Goal: Transaction & Acquisition: Purchase product/service

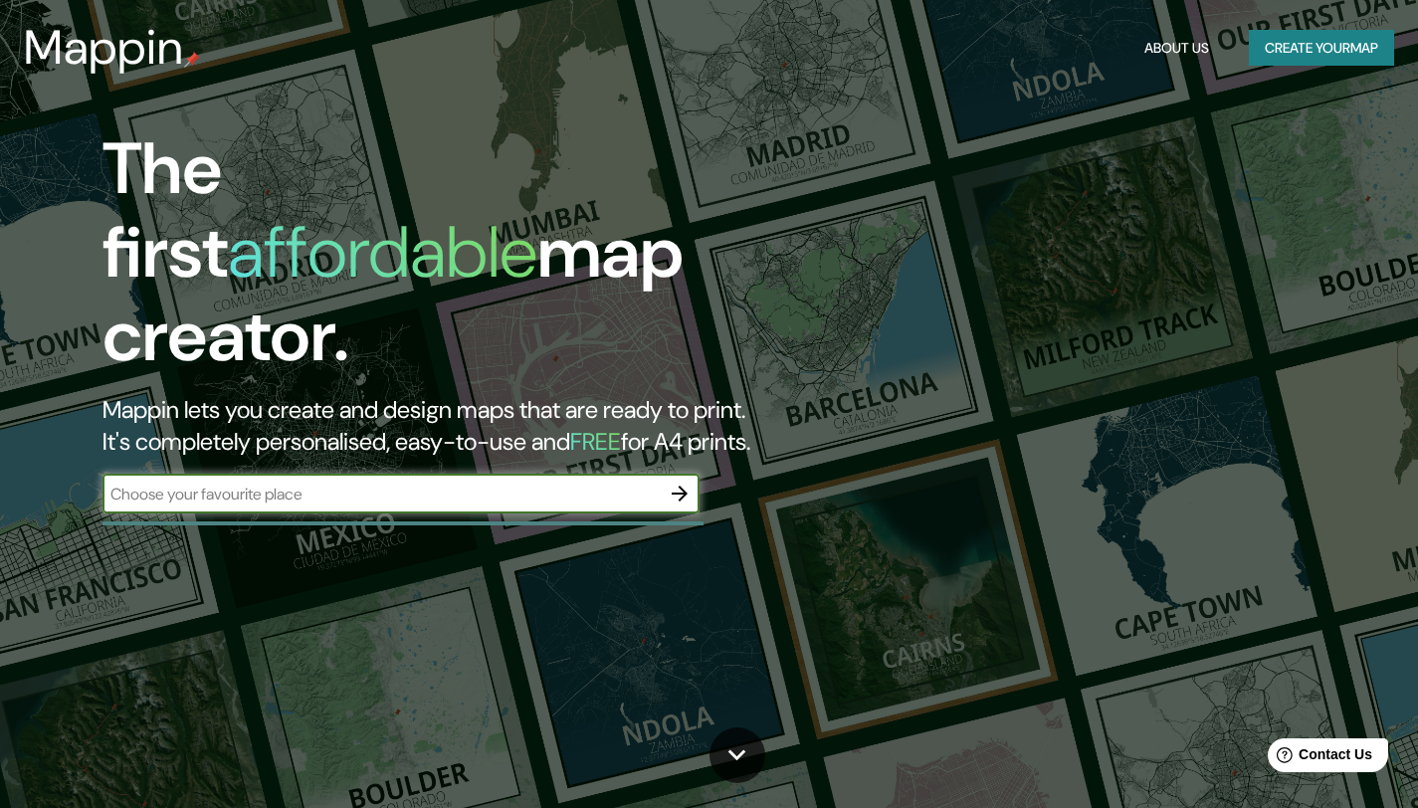
click at [581, 474] on div "​" at bounding box center [400, 494] width 597 height 40
click at [621, 483] on input "text" at bounding box center [380, 494] width 557 height 23
click at [671, 482] on icon "button" at bounding box center [680, 494] width 24 height 24
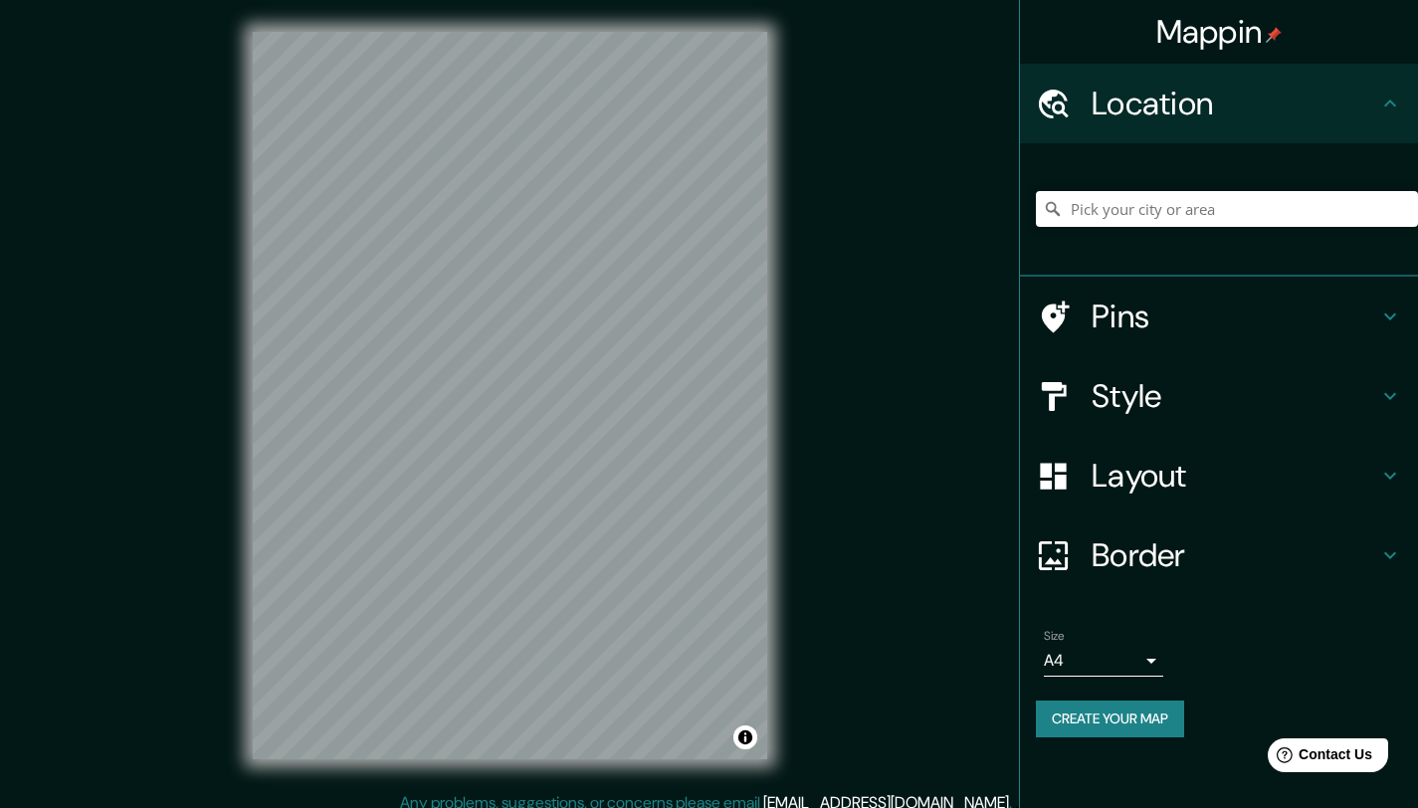
click at [854, 278] on div "Mappin Location Pins Style Layout Border Choose a border. Hint : you can make l…" at bounding box center [709, 411] width 1418 height 823
click at [901, 100] on div "Mappin Location Pins Style Layout Border Choose a border. Hint : you can make l…" at bounding box center [709, 411] width 1418 height 823
click at [830, 257] on div "Mappin Location Pins Style Layout Border Choose a border. Hint : you can make l…" at bounding box center [709, 411] width 1418 height 823
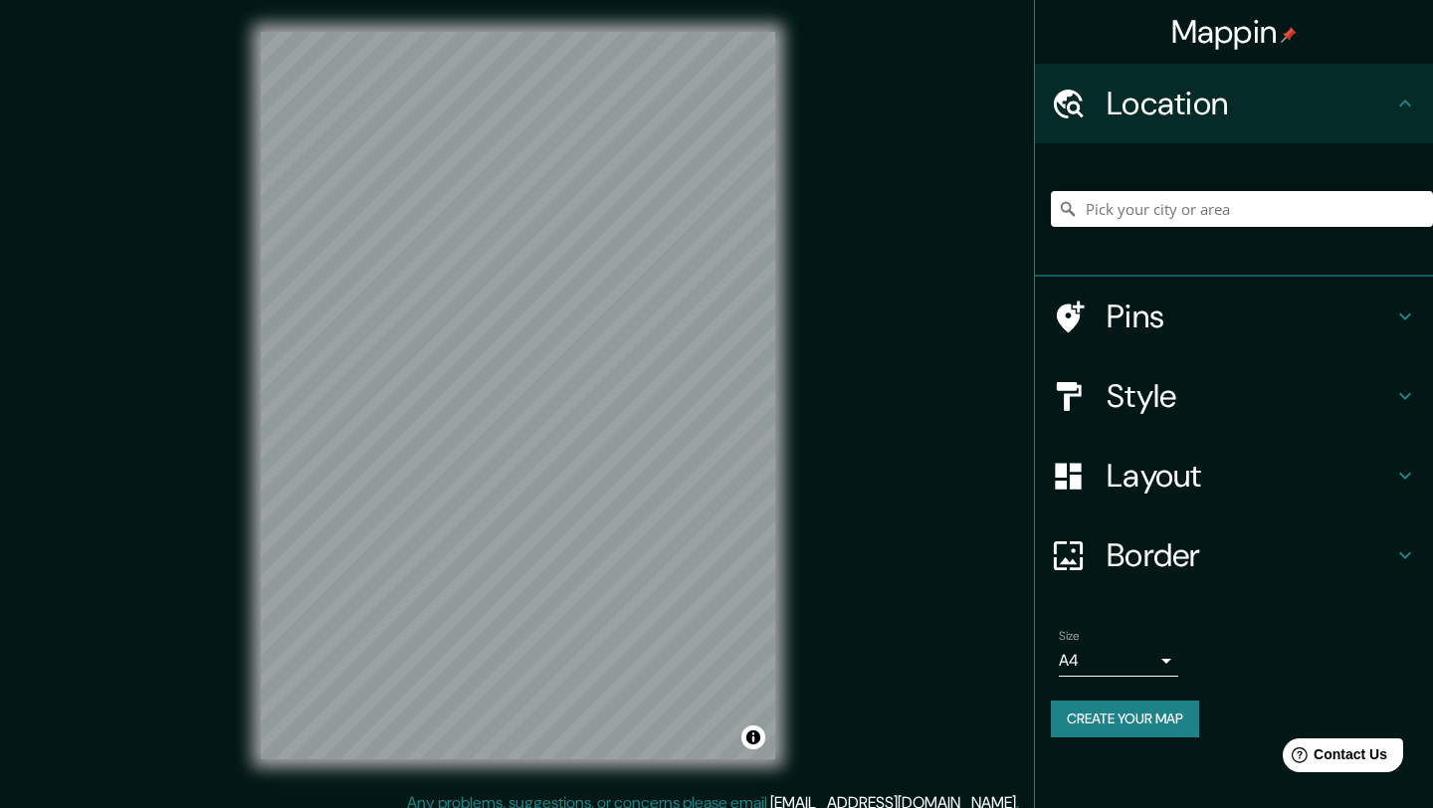
click at [1040, 652] on body "Mappin Location Pins Style Layout Border Choose a border. Hint : you can make l…" at bounding box center [716, 404] width 1433 height 808
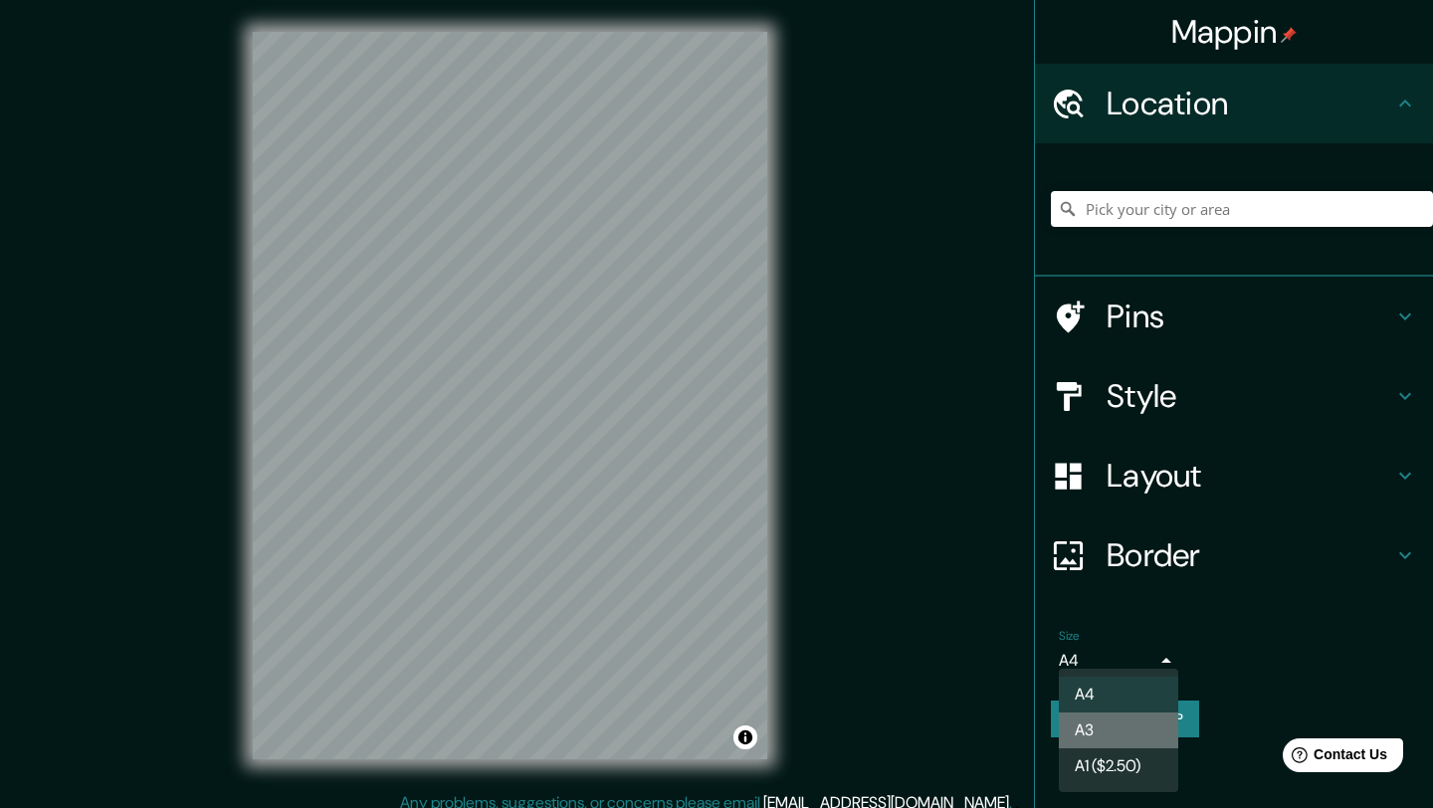
click at [1040, 724] on li "A3" at bounding box center [1118, 730] width 119 height 36
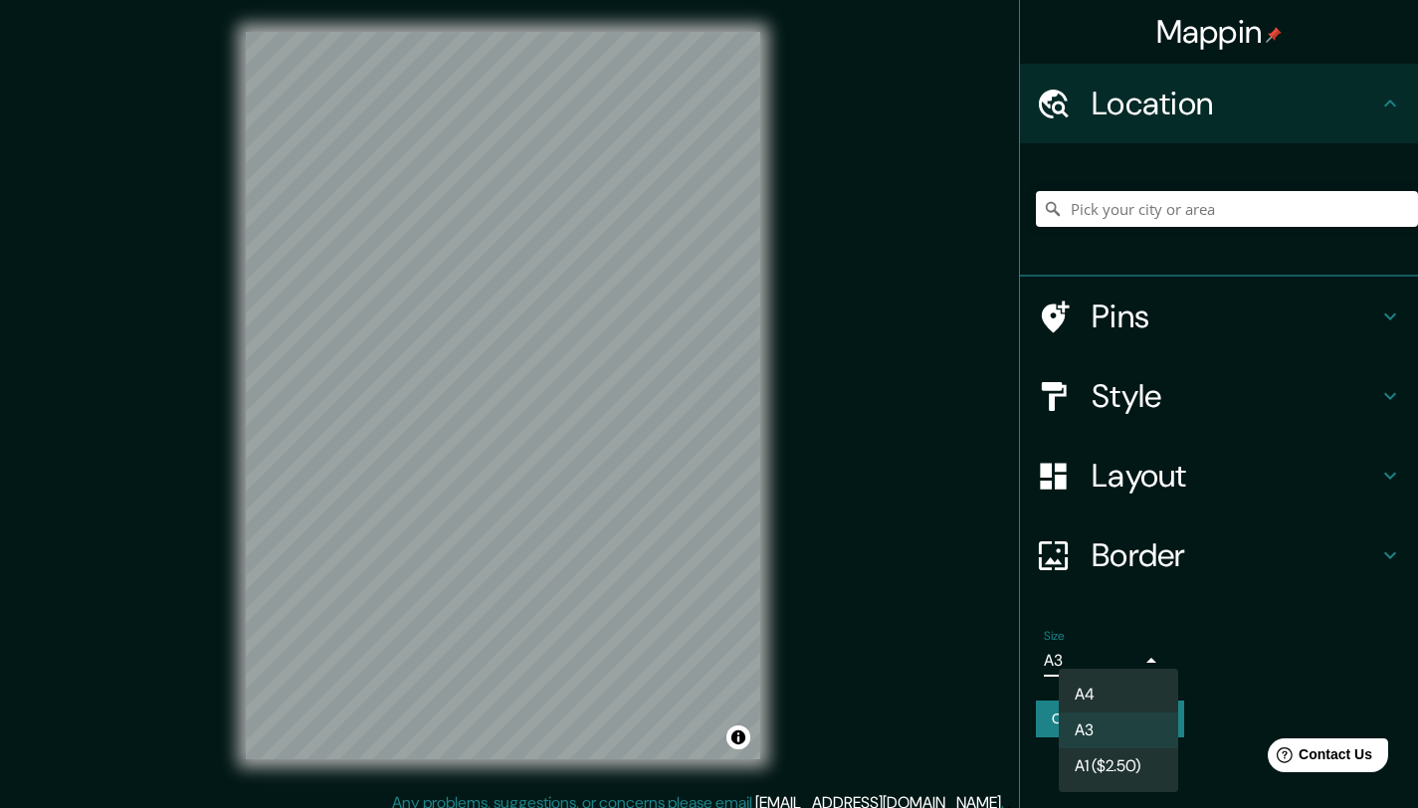
click at [1040, 655] on body "Mappin Location Pins Style Layout Border Choose a border. Hint : you can make l…" at bounding box center [709, 404] width 1418 height 808
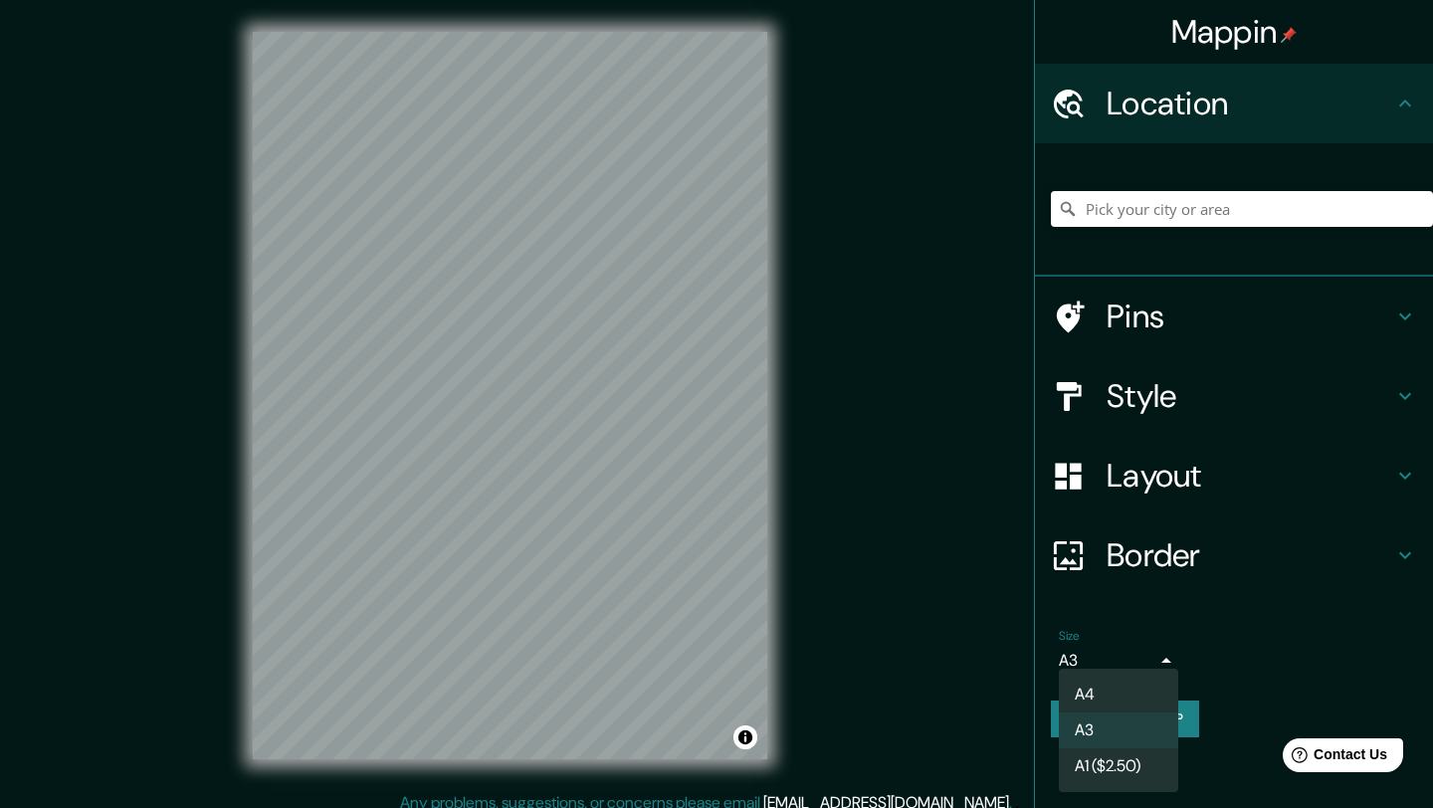
click at [1040, 685] on li "A4" at bounding box center [1118, 695] width 119 height 36
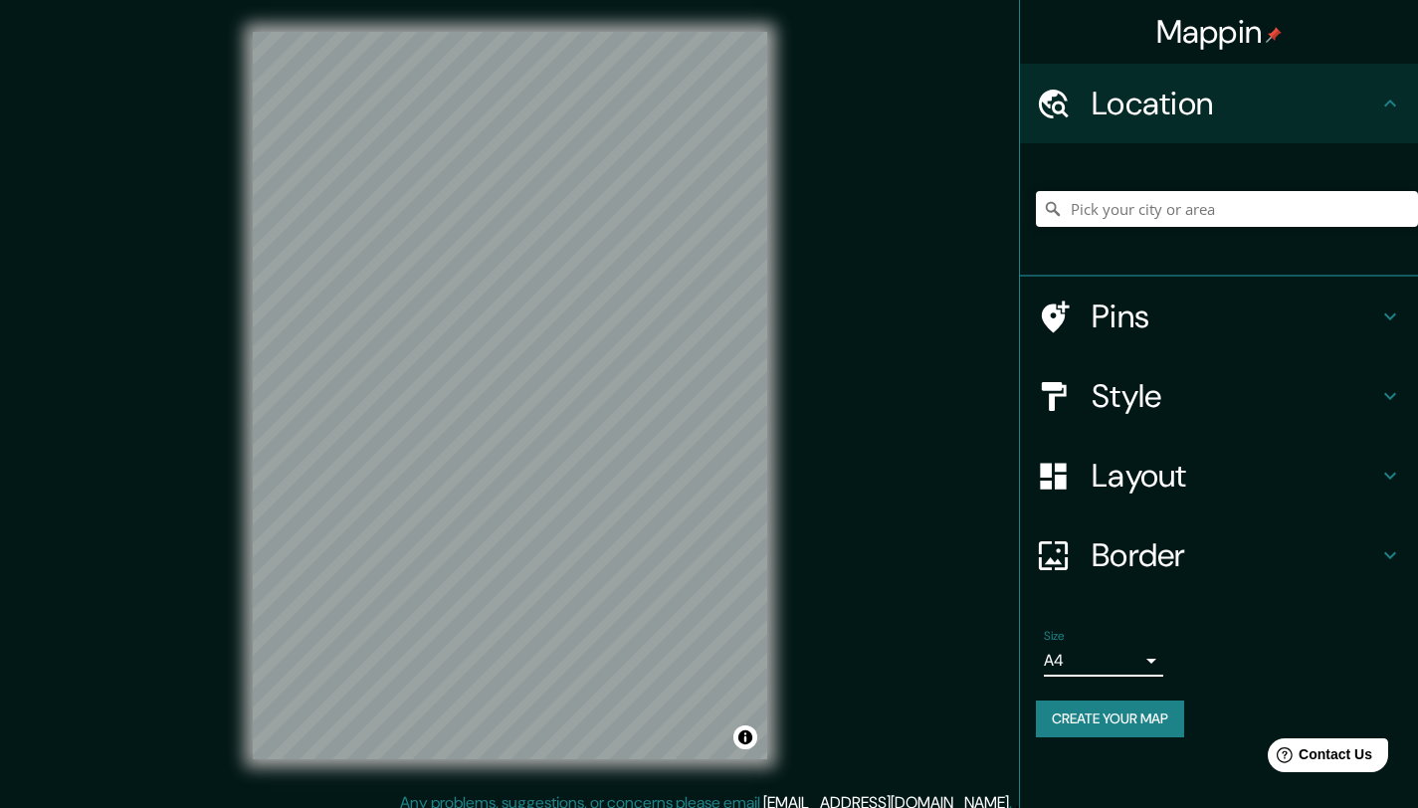
click at [1040, 662] on body "Mappin Location Pins Style Layout Border Choose a border. Hint : you can make l…" at bounding box center [709, 404] width 1418 height 808
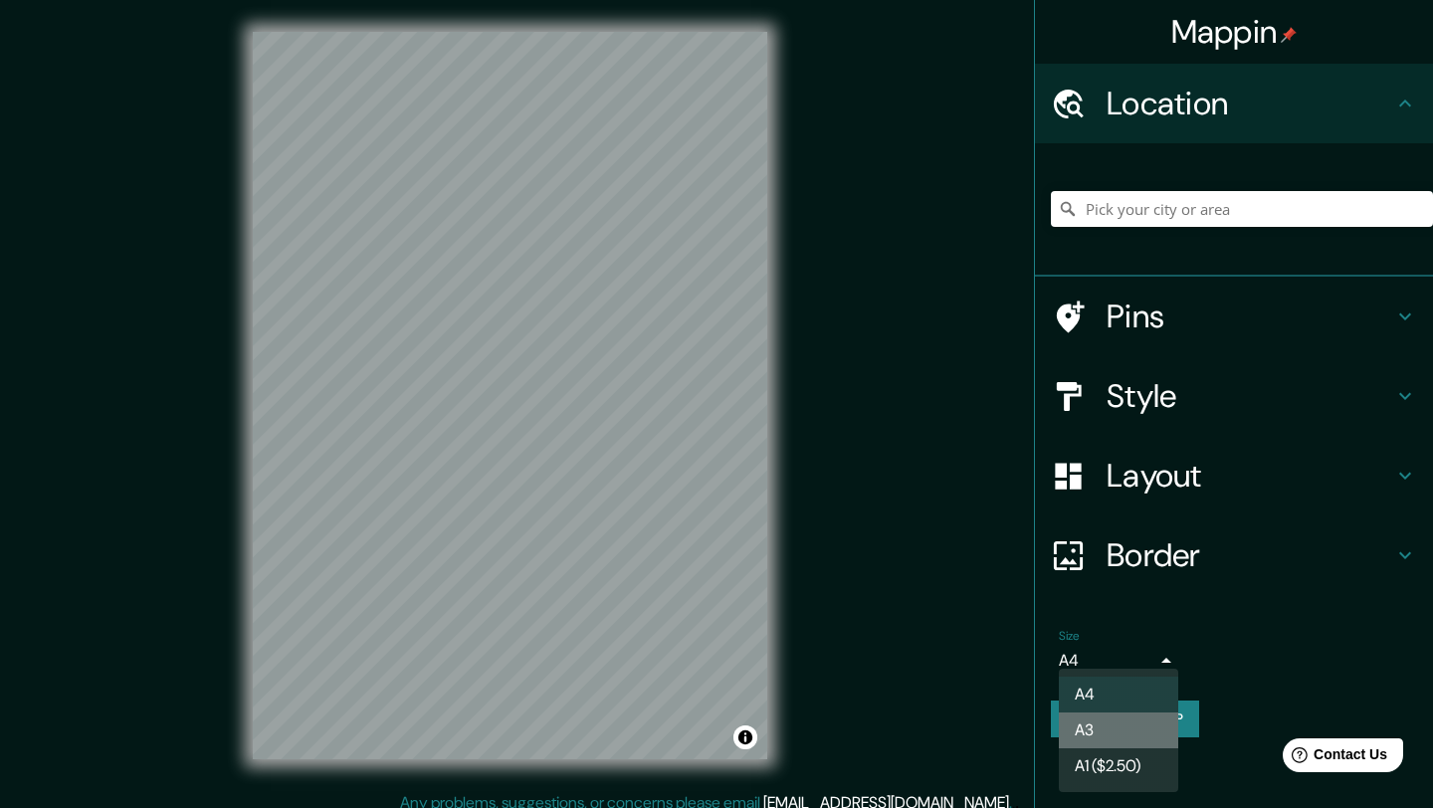
click at [1040, 714] on li "A3" at bounding box center [1118, 730] width 119 height 36
type input "a4"
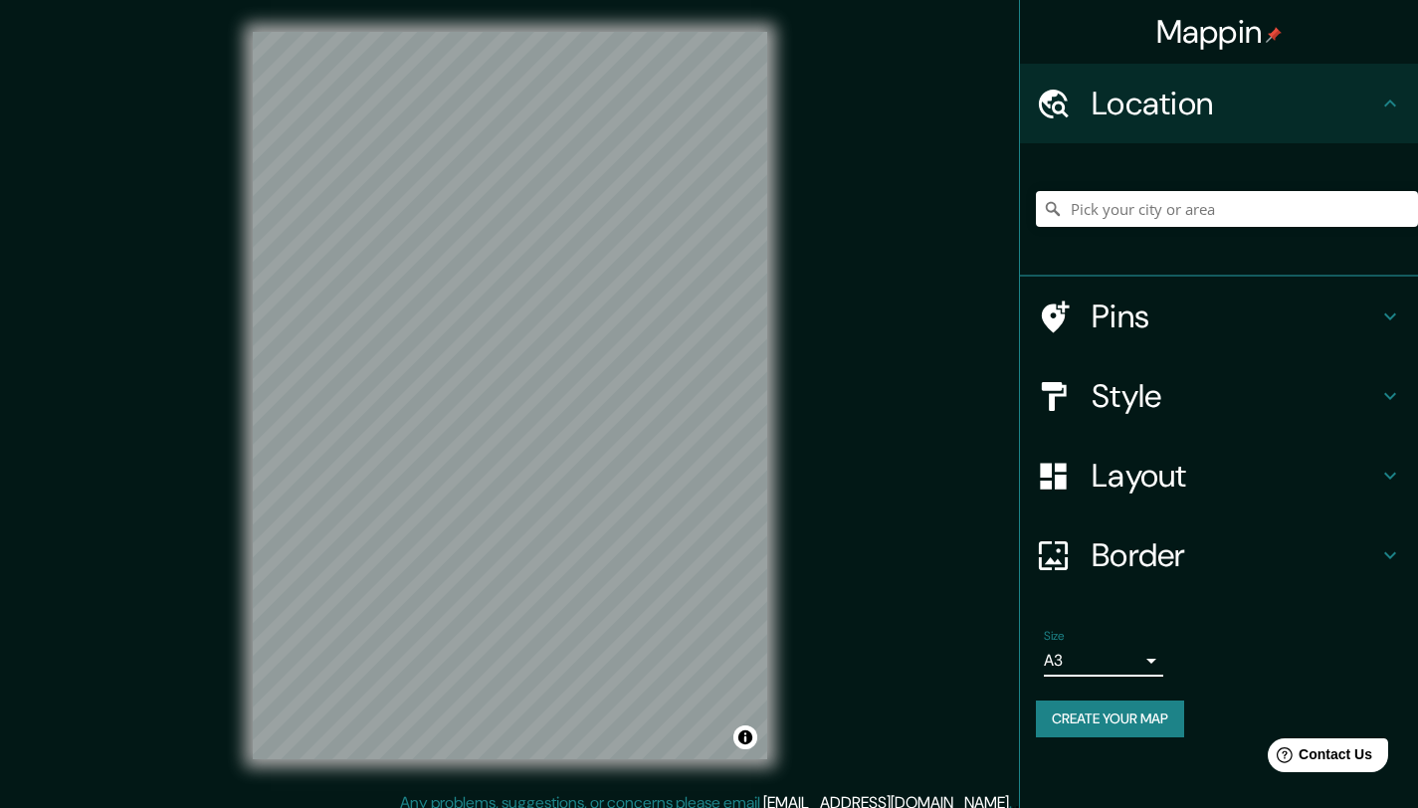
click at [1040, 499] on div "Layout" at bounding box center [1219, 476] width 398 height 80
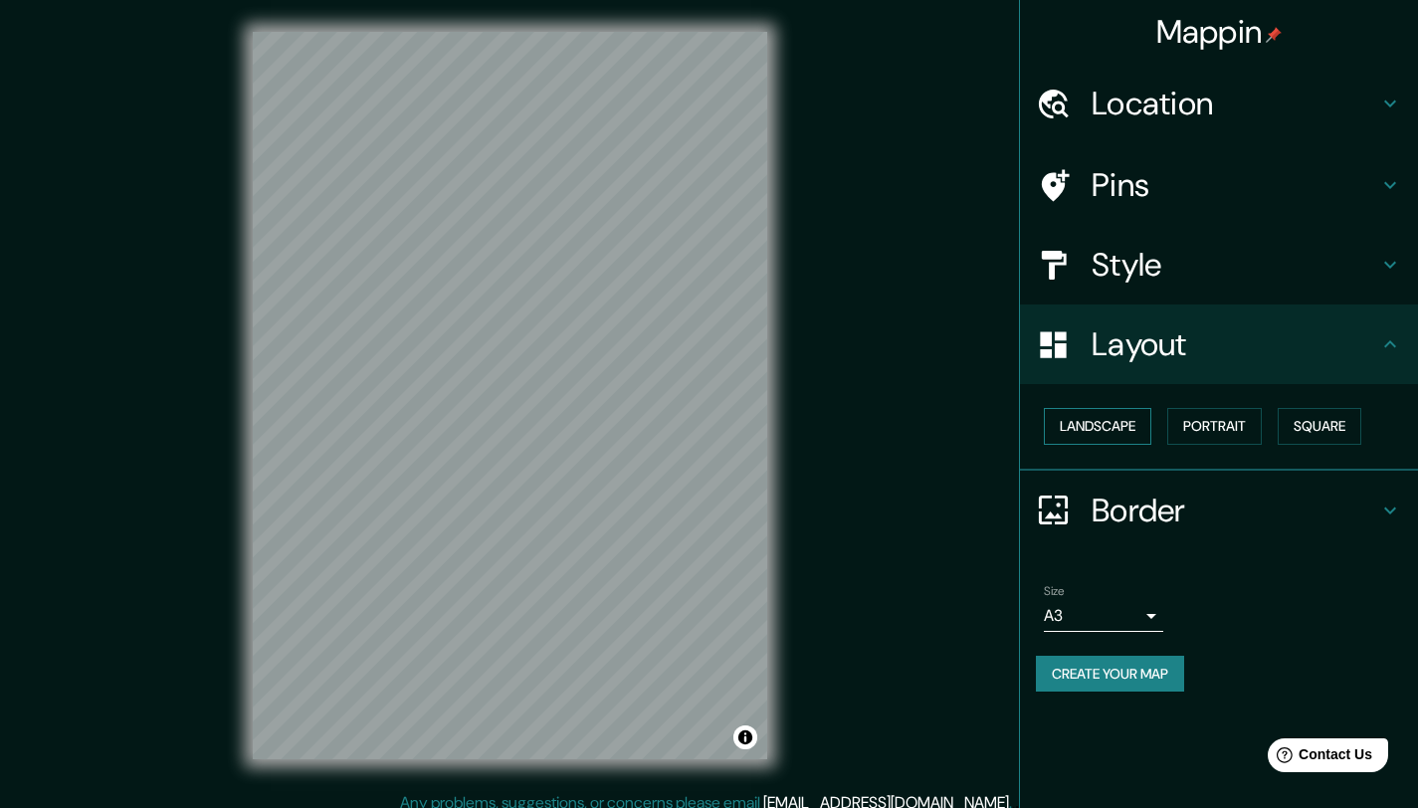
click at [1040, 422] on button "Landscape" at bounding box center [1097, 426] width 107 height 37
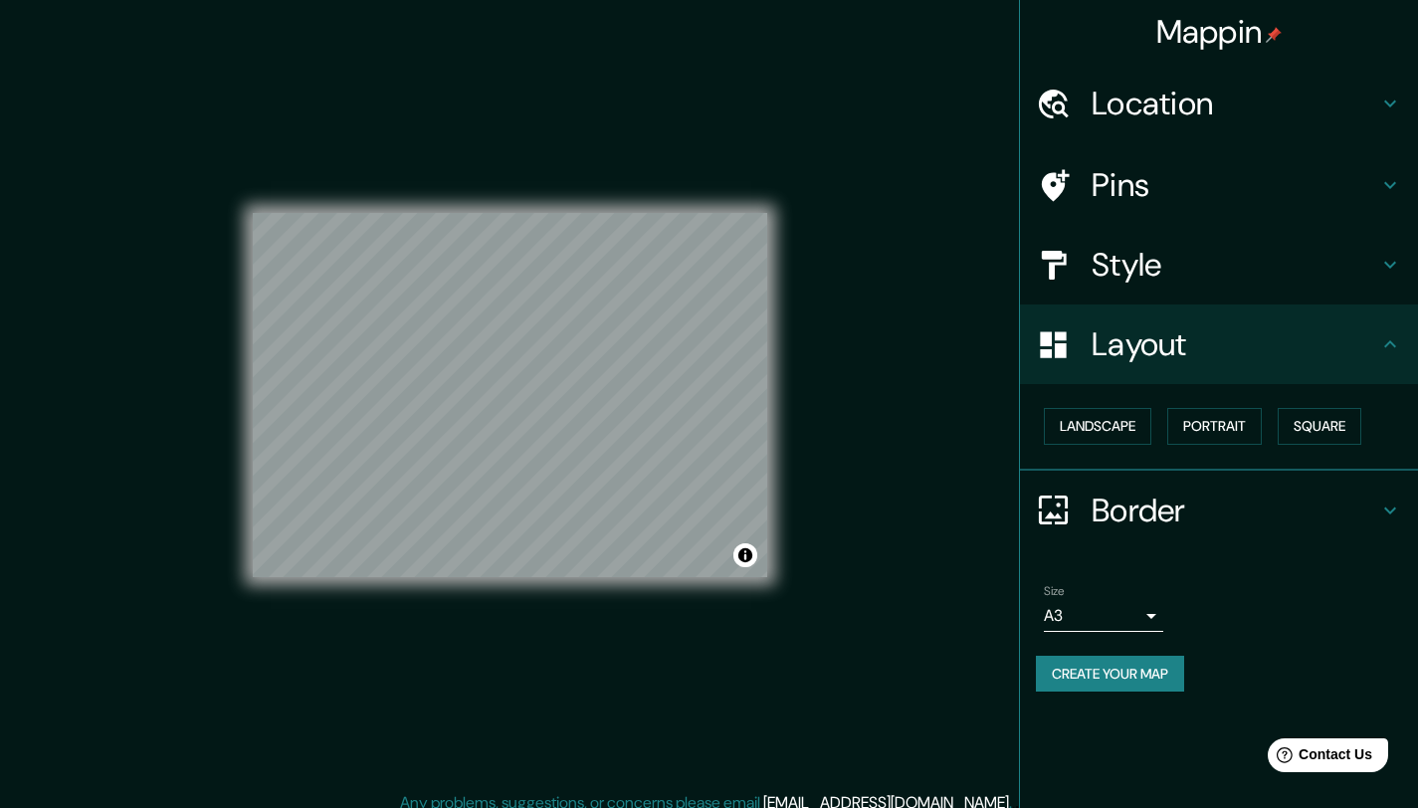
click at [1040, 279] on h4 "Style" at bounding box center [1235, 265] width 287 height 40
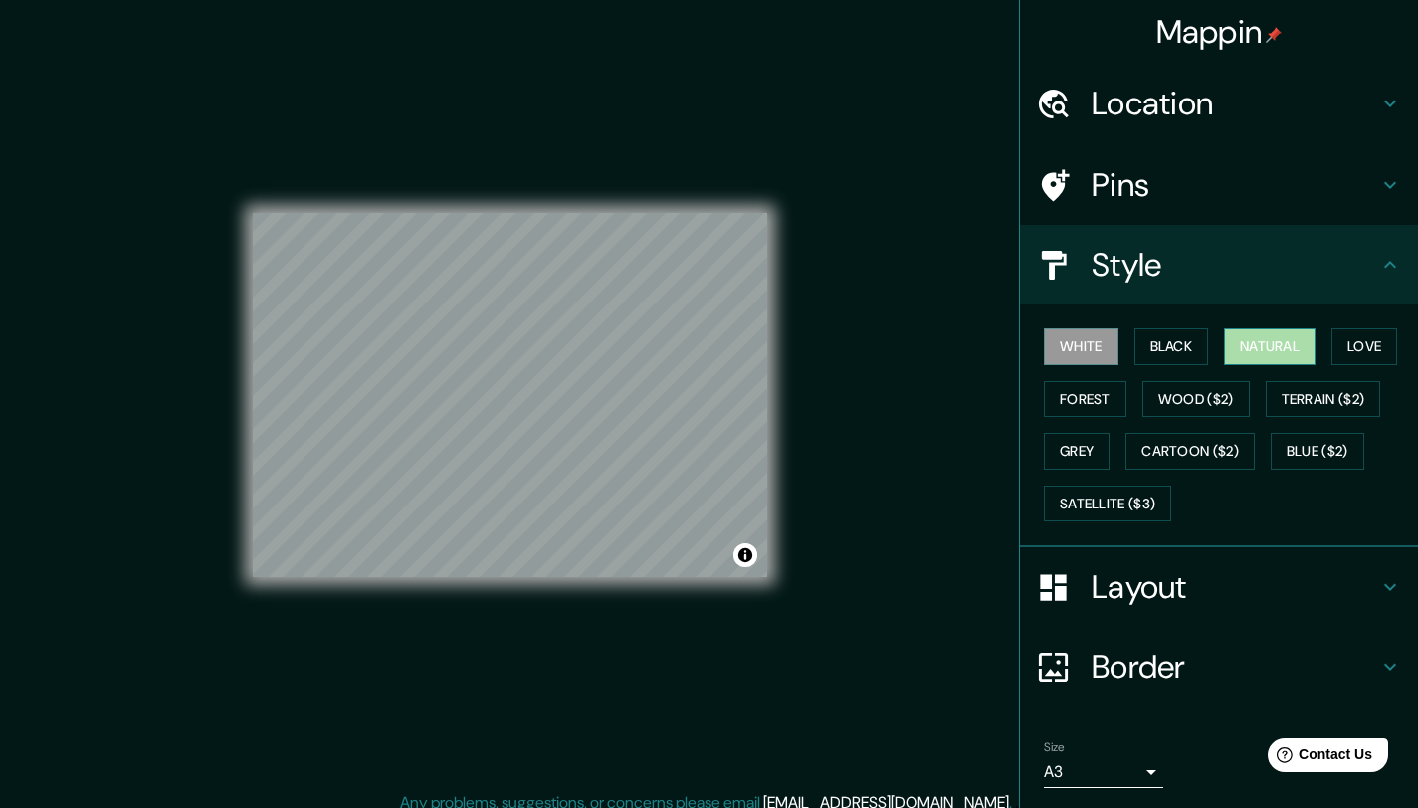
click at [1040, 347] on button "Natural" at bounding box center [1270, 346] width 92 height 37
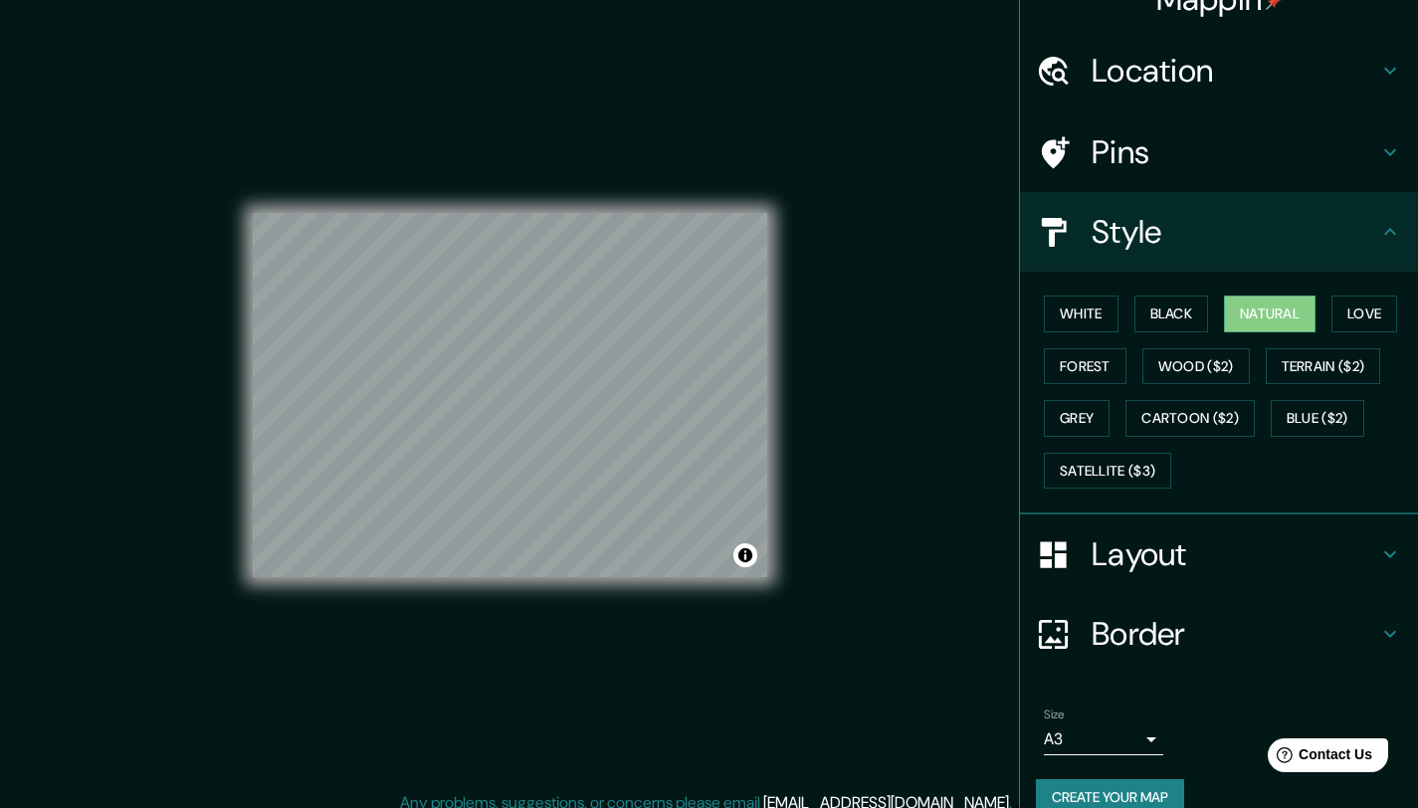
scroll to position [64, 0]
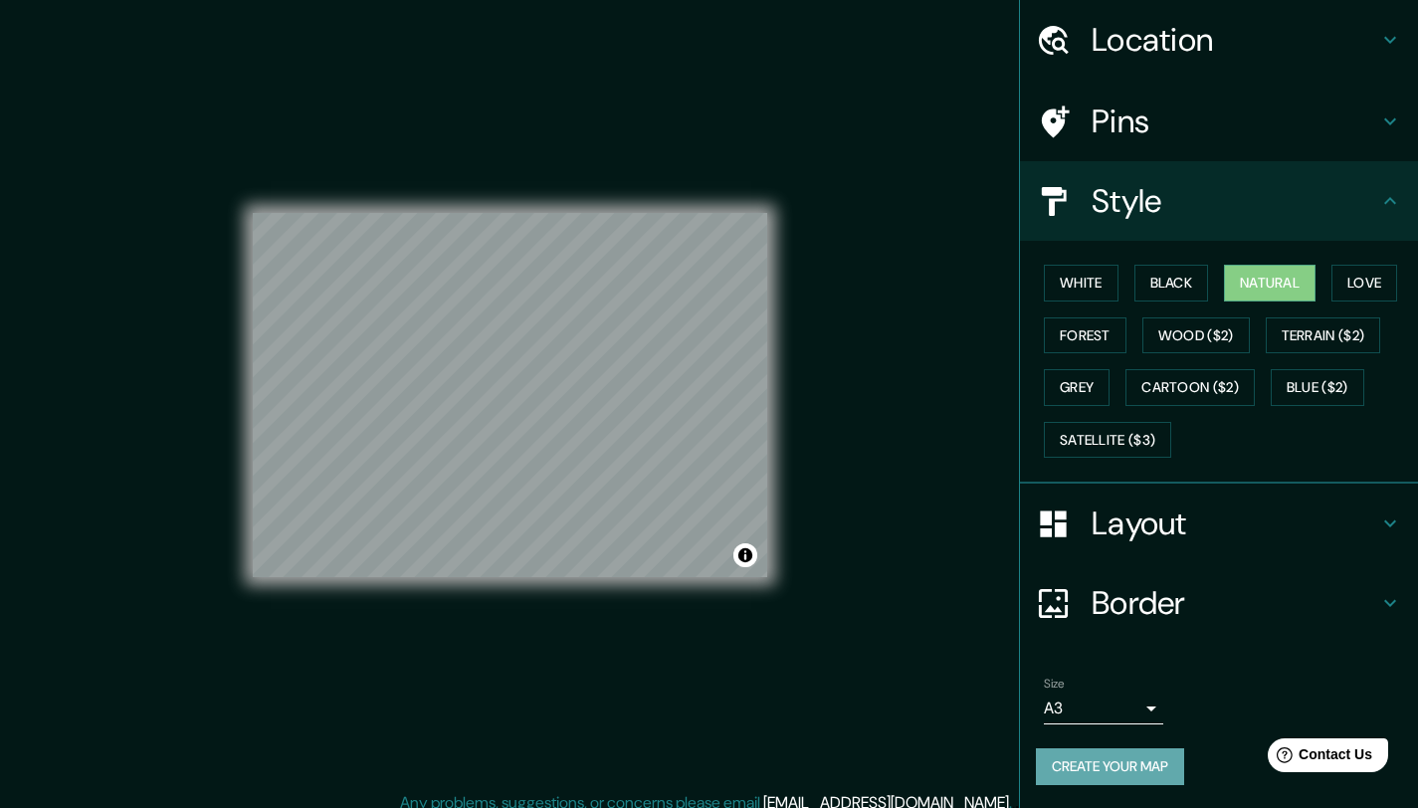
click at [1040, 754] on button "Create your map" at bounding box center [1110, 766] width 148 height 37
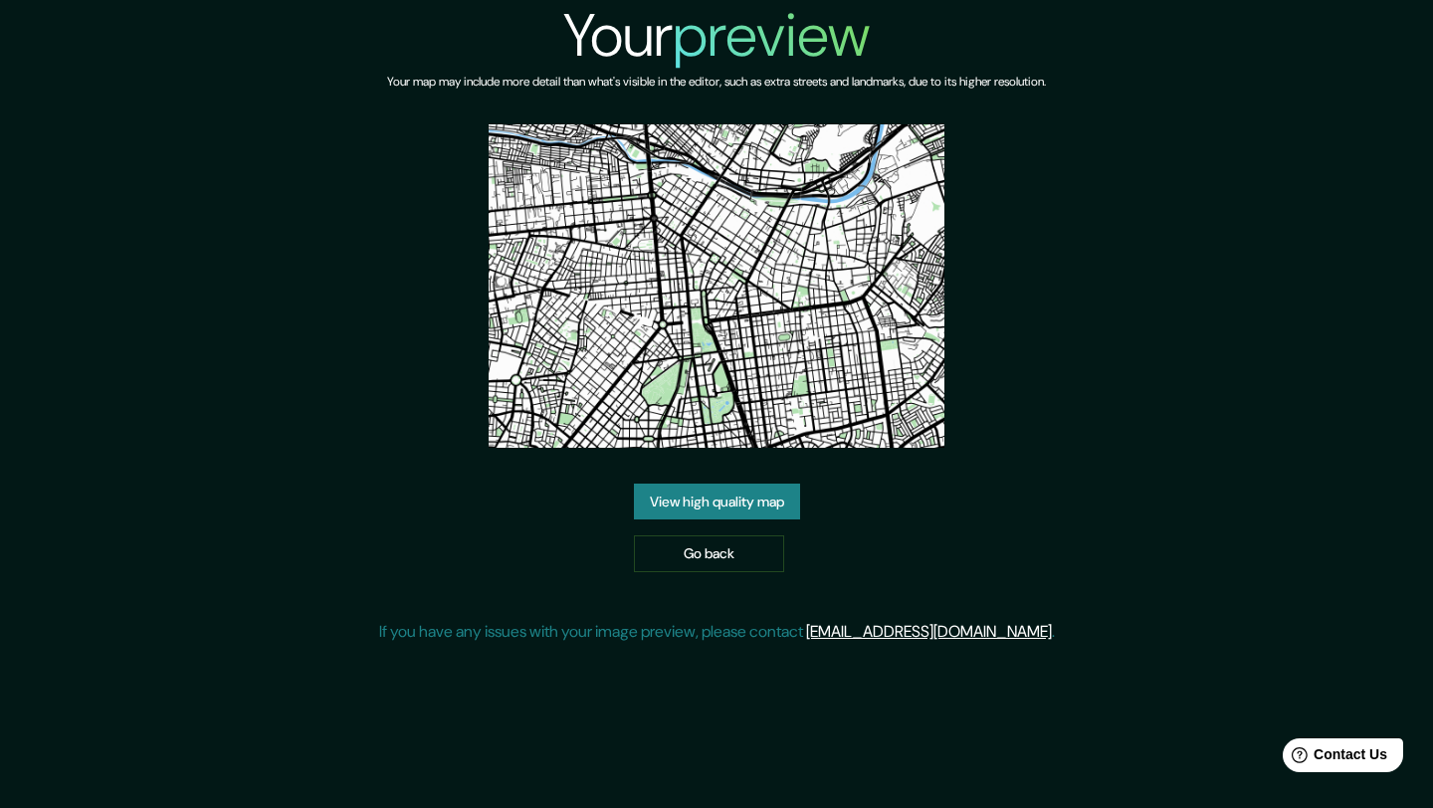
click at [720, 497] on link "View high quality map" at bounding box center [717, 502] width 166 height 37
